Goal: Check status: Check status

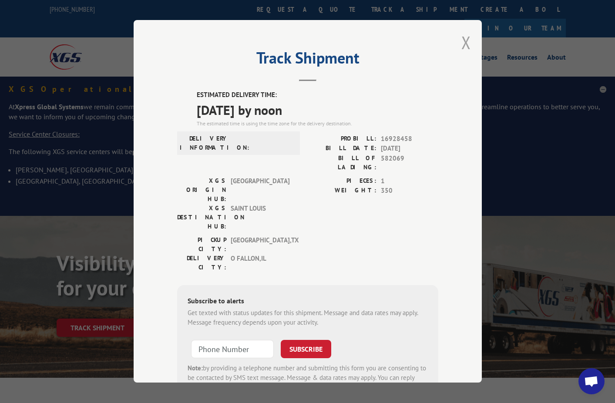
click at [464, 37] on button "Close modal" at bounding box center [466, 42] width 10 height 23
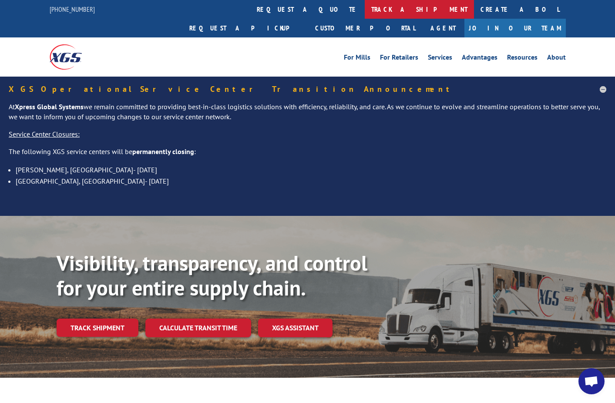
click at [365, 12] on link "track a shipment" at bounding box center [419, 9] width 109 height 19
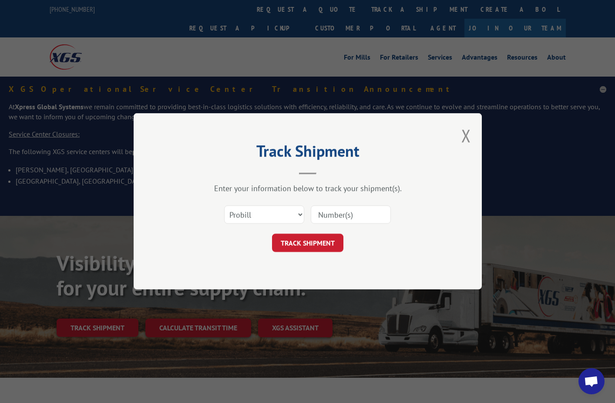
click at [338, 215] on input at bounding box center [351, 215] width 80 height 18
paste input "16928425"
type input "16928425"
click at [317, 242] on button "TRACK SHIPMENT" at bounding box center [307, 243] width 71 height 18
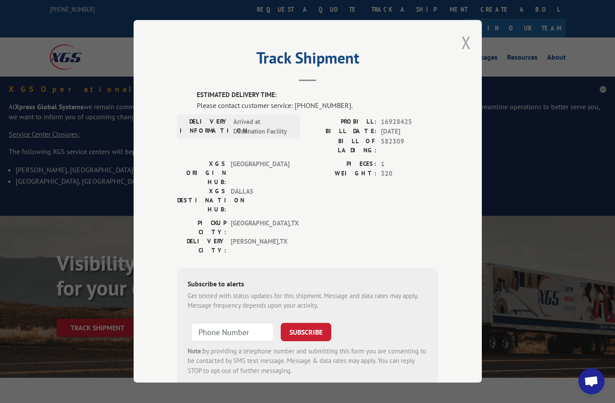
click at [461, 42] on button "Close modal" at bounding box center [466, 42] width 10 height 23
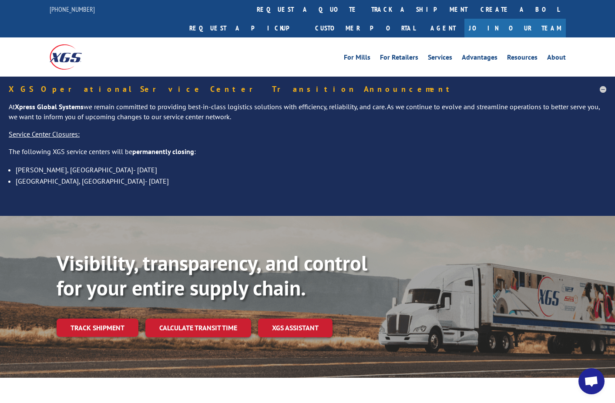
drag, startPoint x: 278, startPoint y: 9, endPoint x: 278, endPoint y: 13, distance: 4.4
click at [365, 9] on link "track a shipment" at bounding box center [419, 9] width 109 height 19
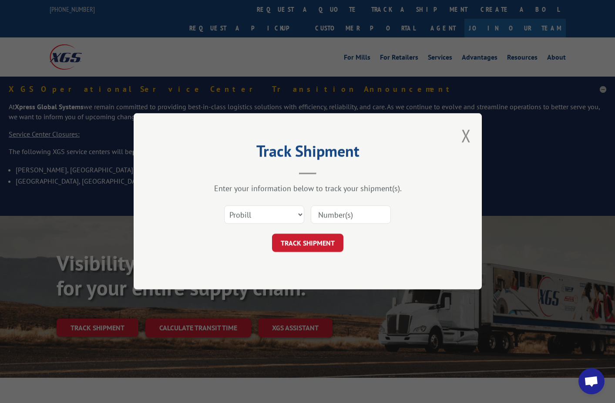
click at [332, 215] on input at bounding box center [351, 215] width 80 height 18
paste input "16928735"
type input "16928735"
click at [304, 242] on button "TRACK SHIPMENT" at bounding box center [307, 243] width 71 height 18
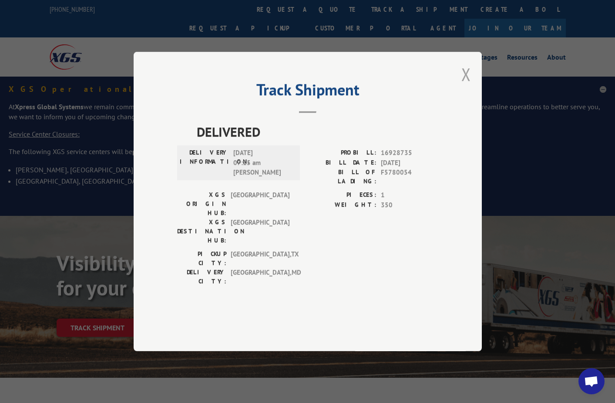
click at [465, 86] on button "Close modal" at bounding box center [466, 74] width 10 height 23
